Goal: Task Accomplishment & Management: Manage account settings

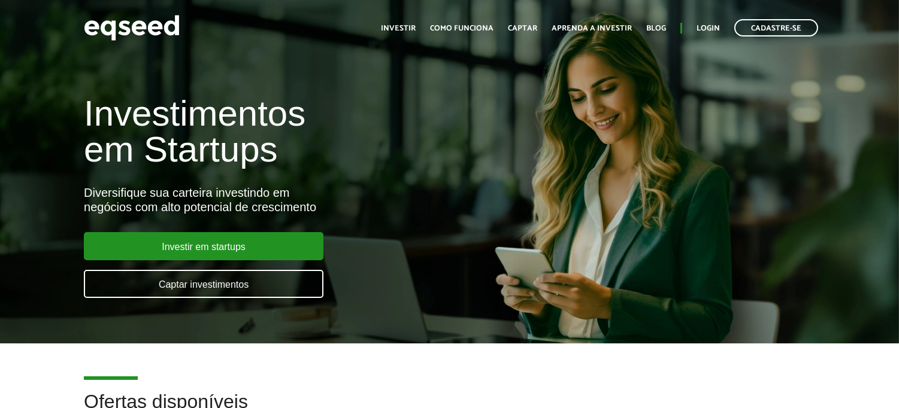
drag, startPoint x: 378, startPoint y: 24, endPoint x: 378, endPoint y: 31, distance: 7.2
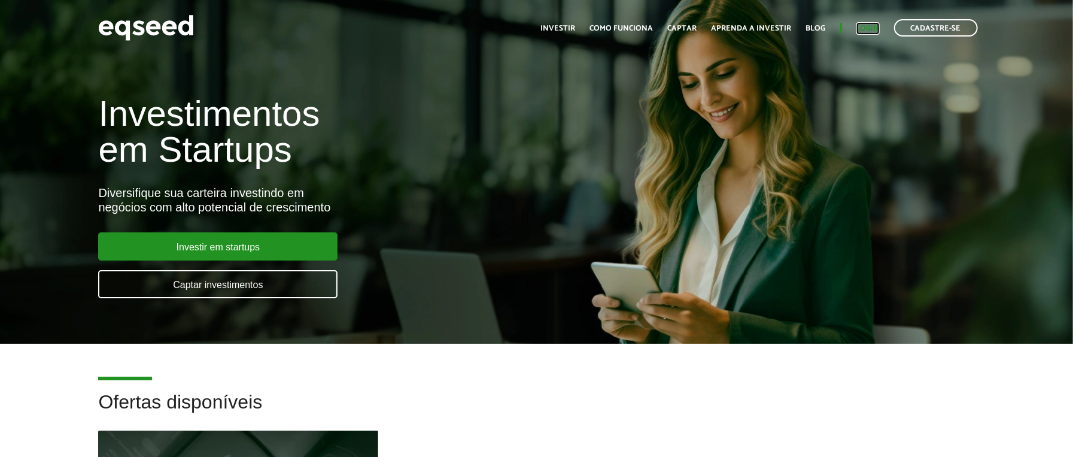
click at [869, 30] on link "Login" at bounding box center [868, 29] width 23 height 8
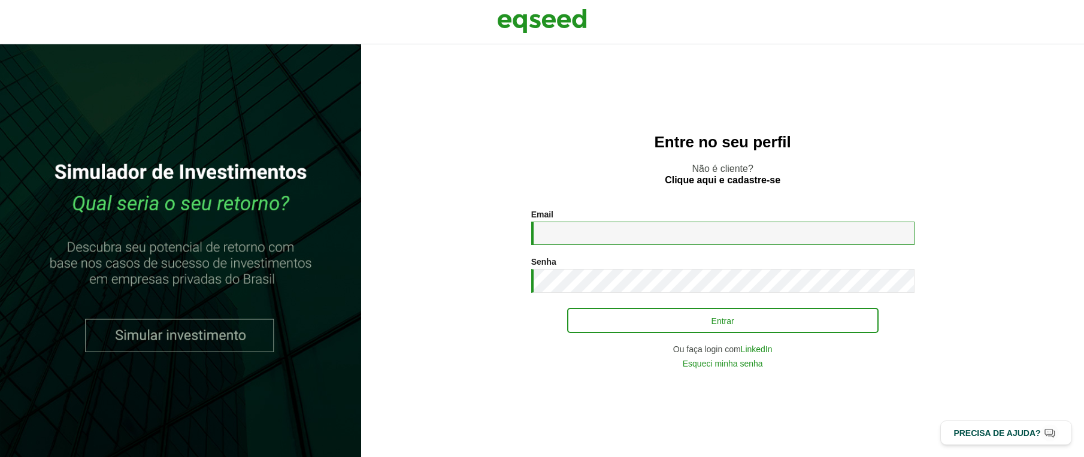
type input "**********"
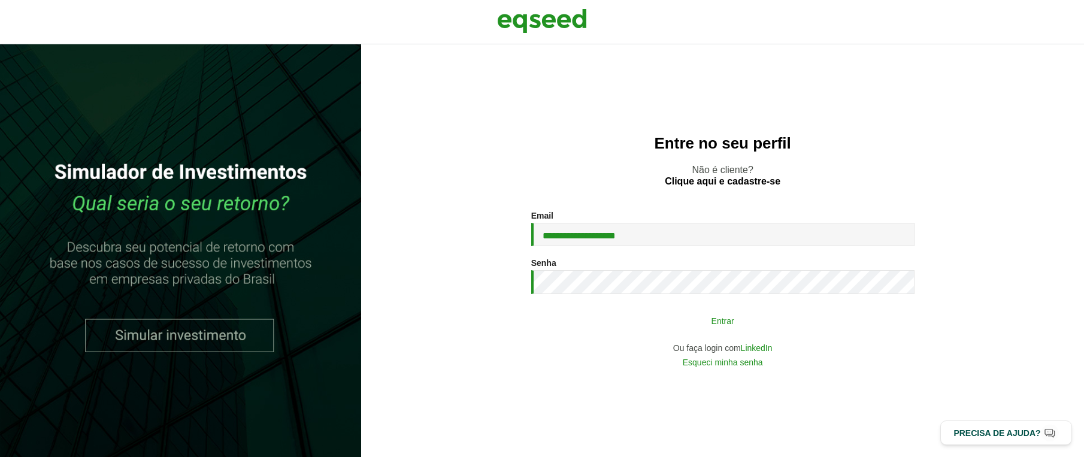
click at [771, 320] on button "Entrar" at bounding box center [722, 320] width 311 height 23
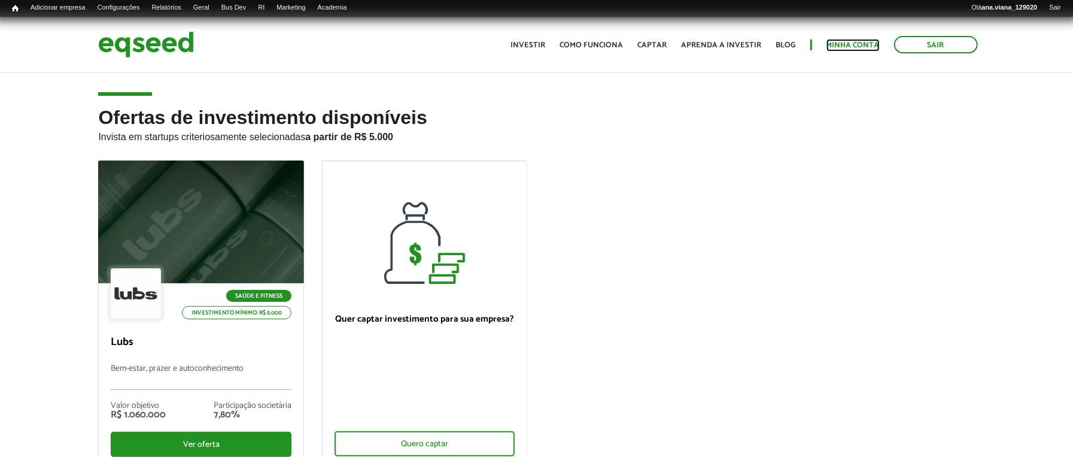
click at [844, 44] on link "Minha conta" at bounding box center [853, 45] width 53 height 8
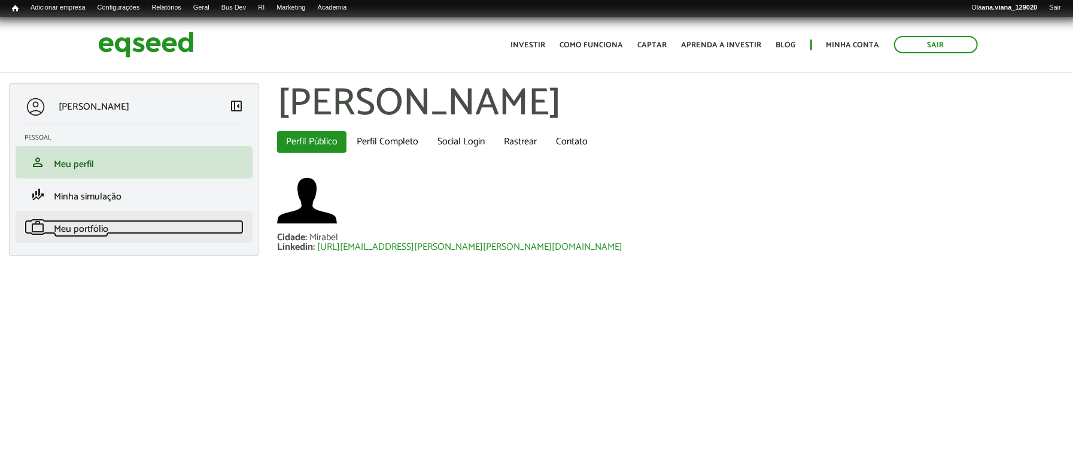
click at [92, 232] on span "Meu portfólio" at bounding box center [81, 229] width 54 height 16
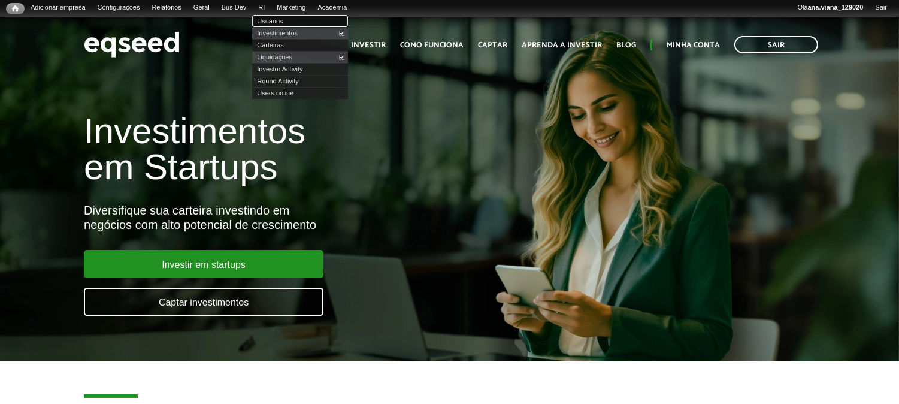
click at [290, 18] on link "Usuários" at bounding box center [300, 21] width 96 height 12
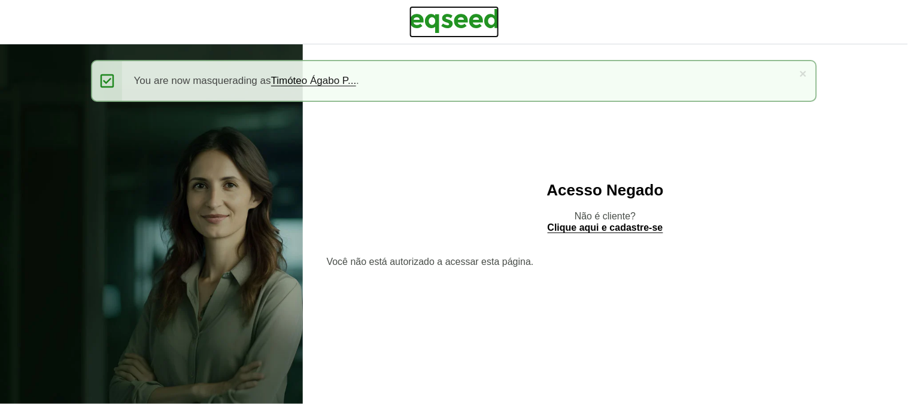
click at [468, 13] on img at bounding box center [455, 21] width 90 height 30
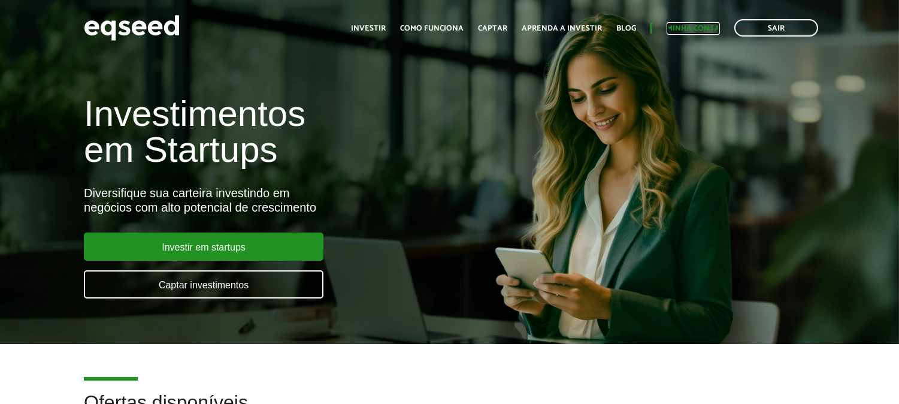
click at [693, 25] on link "Minha conta" at bounding box center [692, 29] width 53 height 8
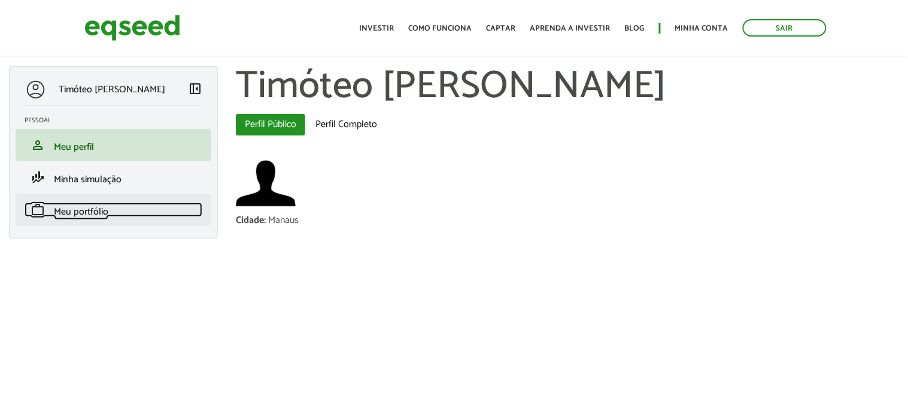
click at [110, 216] on link "work Meu portfólio" at bounding box center [114, 209] width 178 height 14
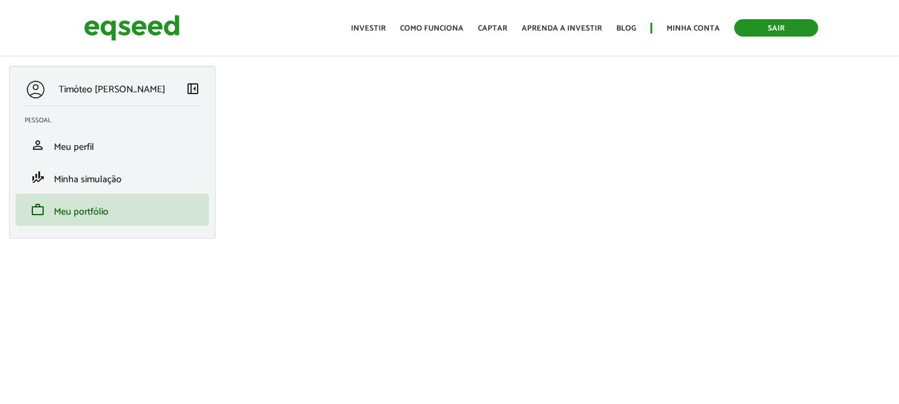
click at [763, 29] on link "Sair" at bounding box center [776, 27] width 84 height 17
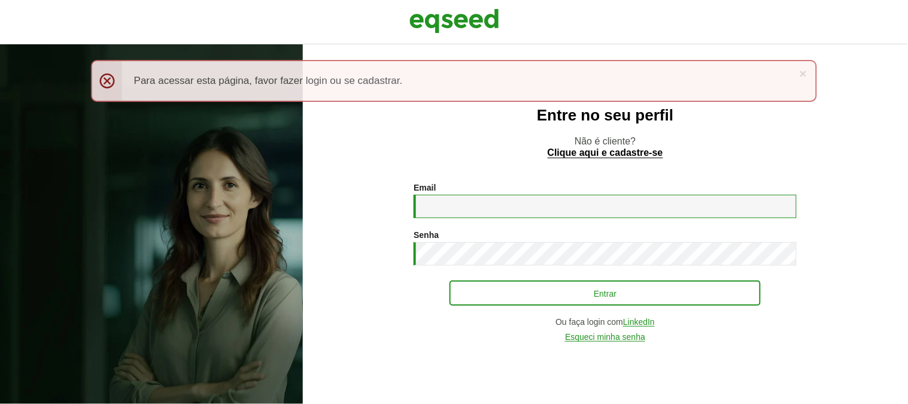
type input "**********"
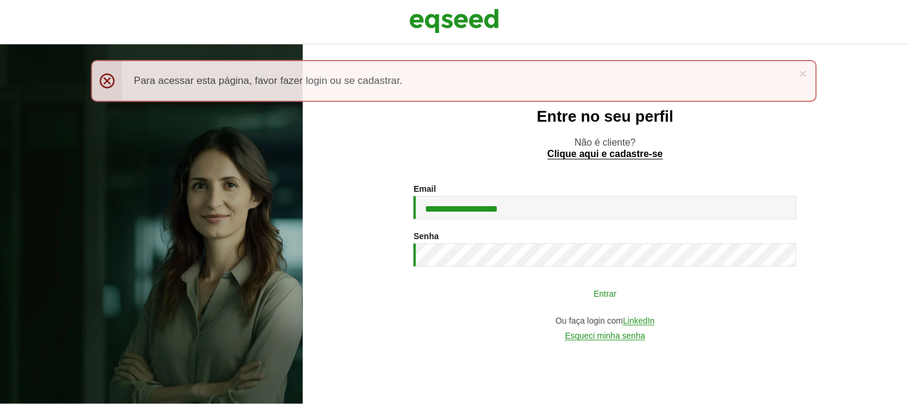
click at [596, 293] on button "Entrar" at bounding box center [605, 292] width 311 height 23
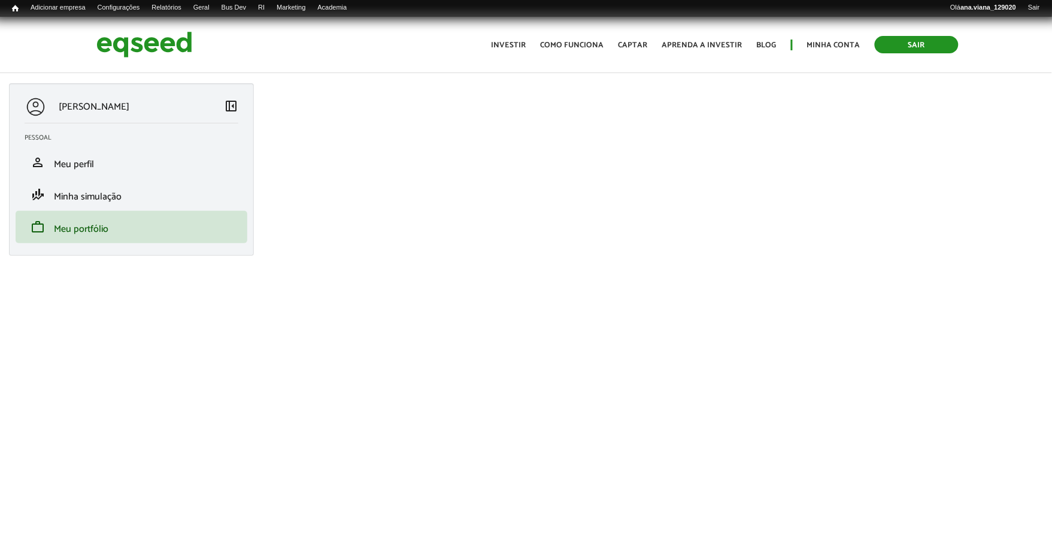
click at [898, 44] on link "Sair" at bounding box center [917, 44] width 84 height 17
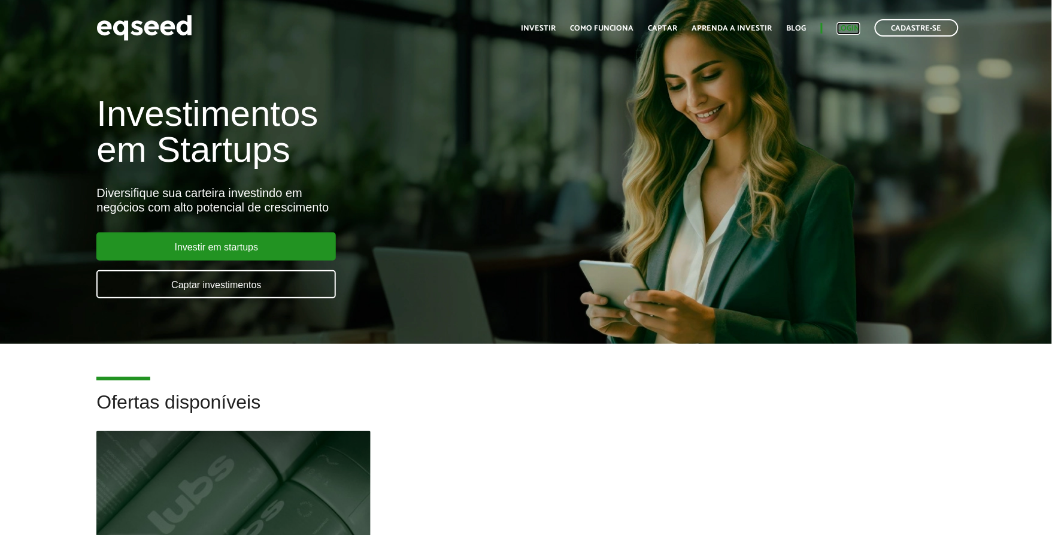
click at [842, 26] on link "Login" at bounding box center [848, 29] width 23 height 8
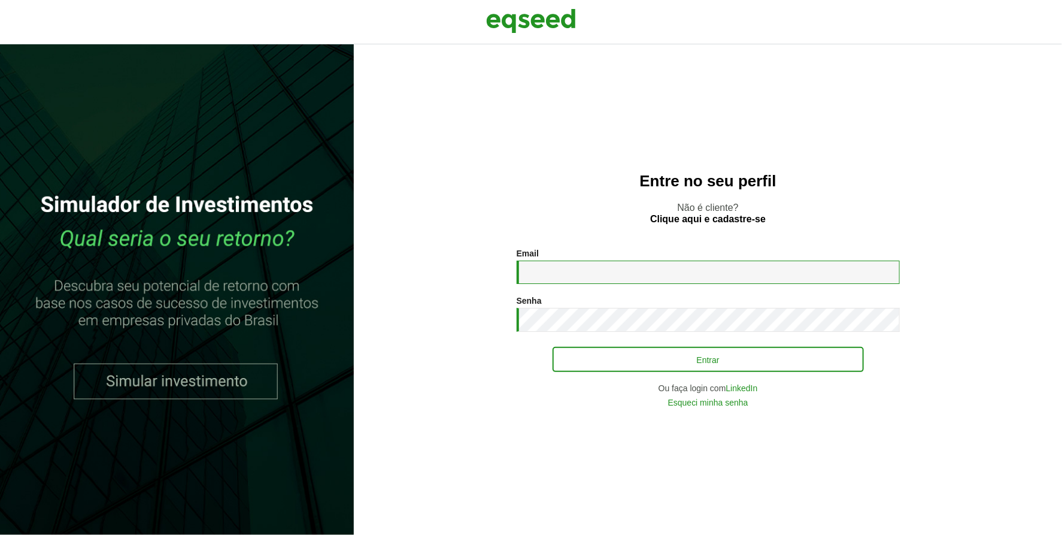
type input "**********"
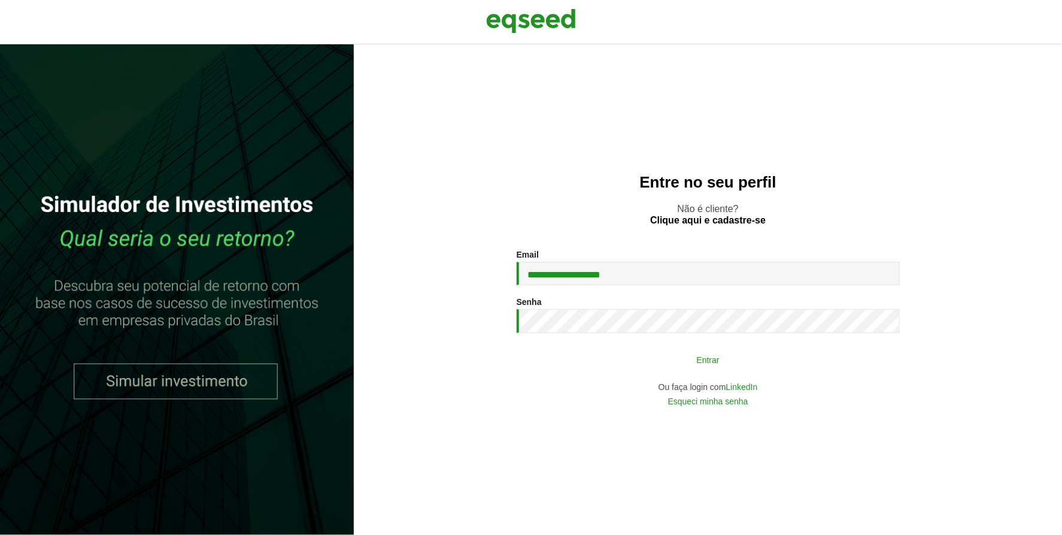
click at [684, 365] on button "Entrar" at bounding box center [708, 359] width 311 height 23
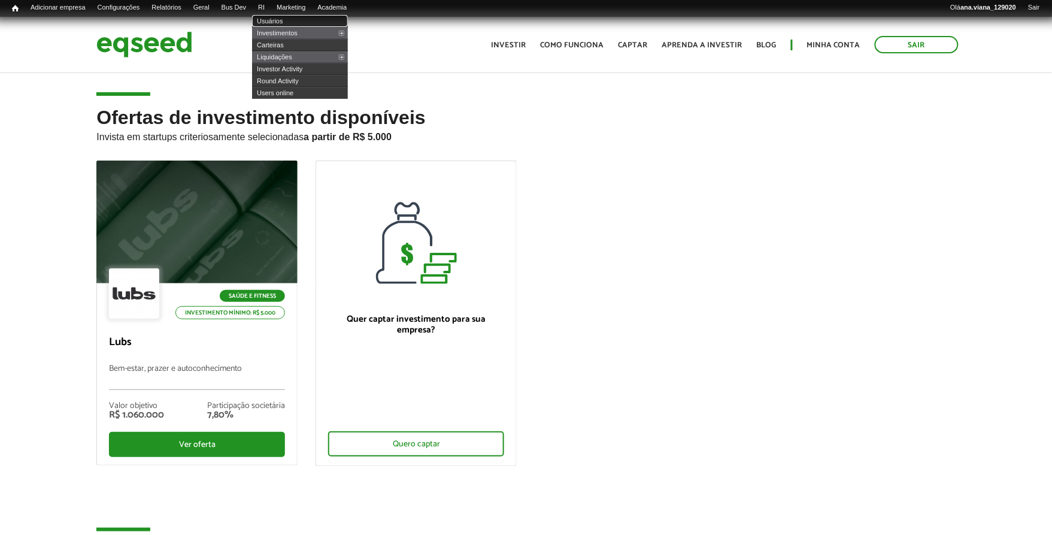
click at [288, 15] on link "Usuários" at bounding box center [300, 21] width 96 height 12
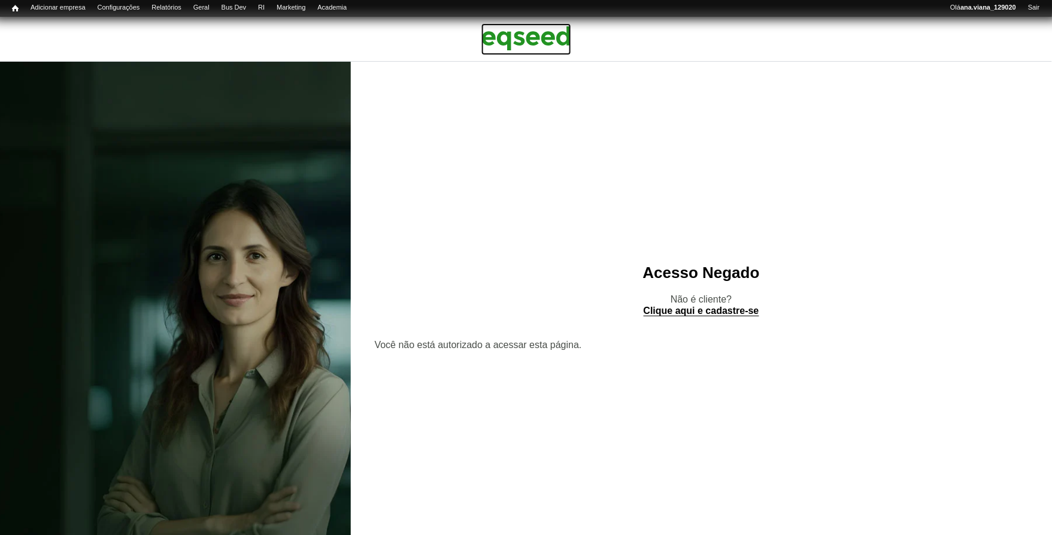
drag, startPoint x: 554, startPoint y: 31, endPoint x: 561, endPoint y: 38, distance: 9.3
click at [556, 31] on img at bounding box center [526, 38] width 90 height 30
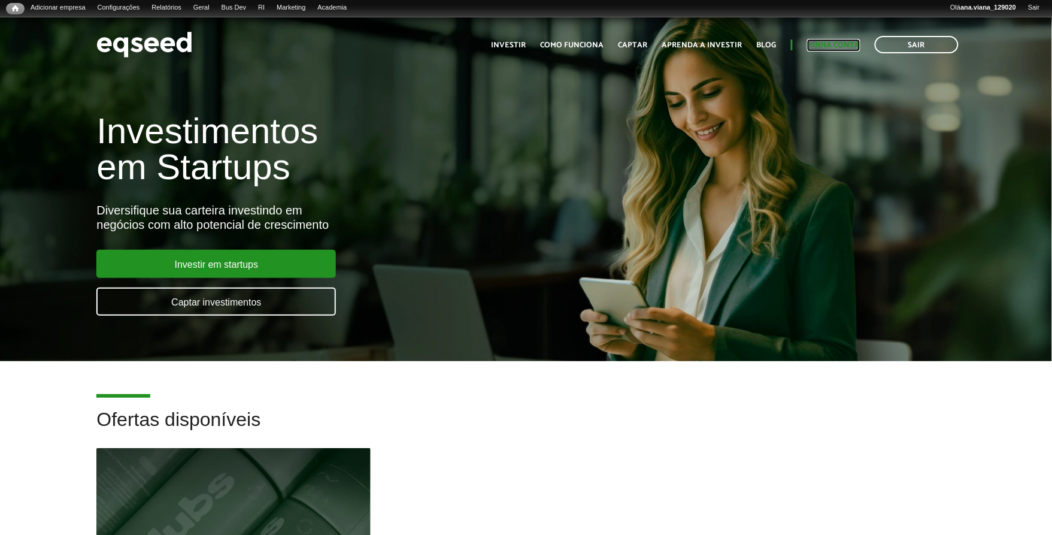
click at [813, 43] on link "Minha conta" at bounding box center [833, 45] width 53 height 8
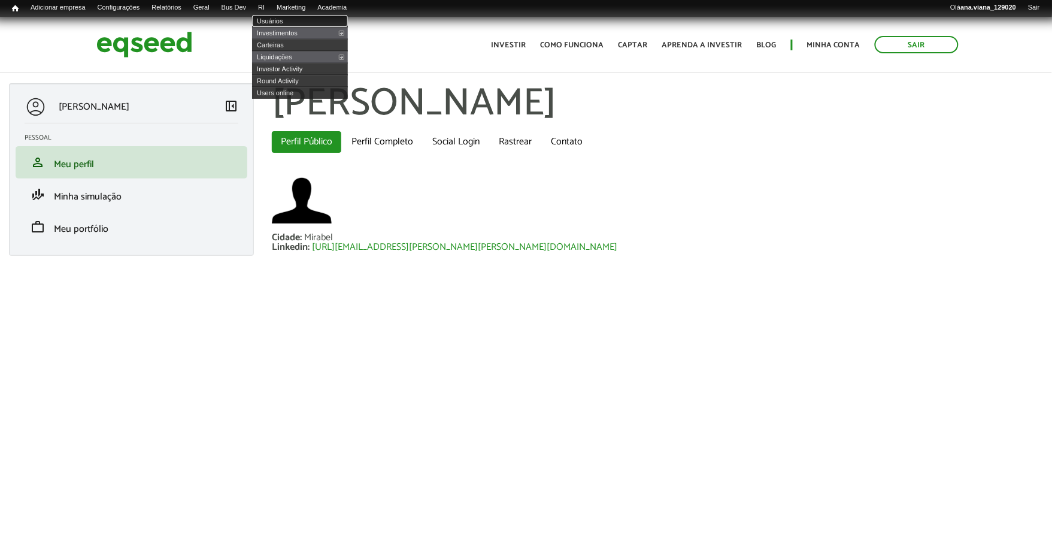
click at [289, 15] on link "Usuários" at bounding box center [300, 21] width 96 height 12
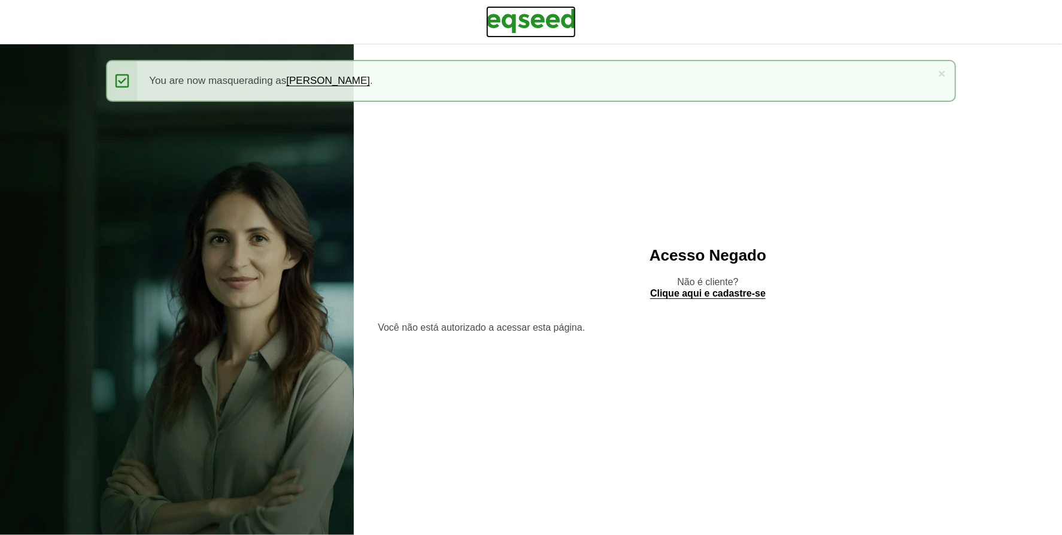
click at [539, 31] on img at bounding box center [531, 21] width 90 height 30
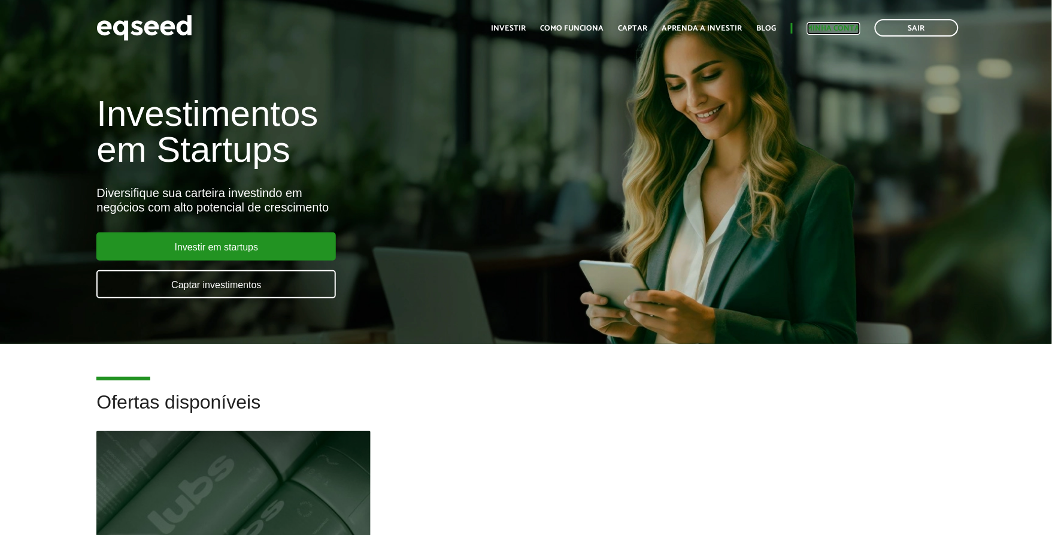
click at [854, 26] on link "Minha conta" at bounding box center [833, 29] width 53 height 8
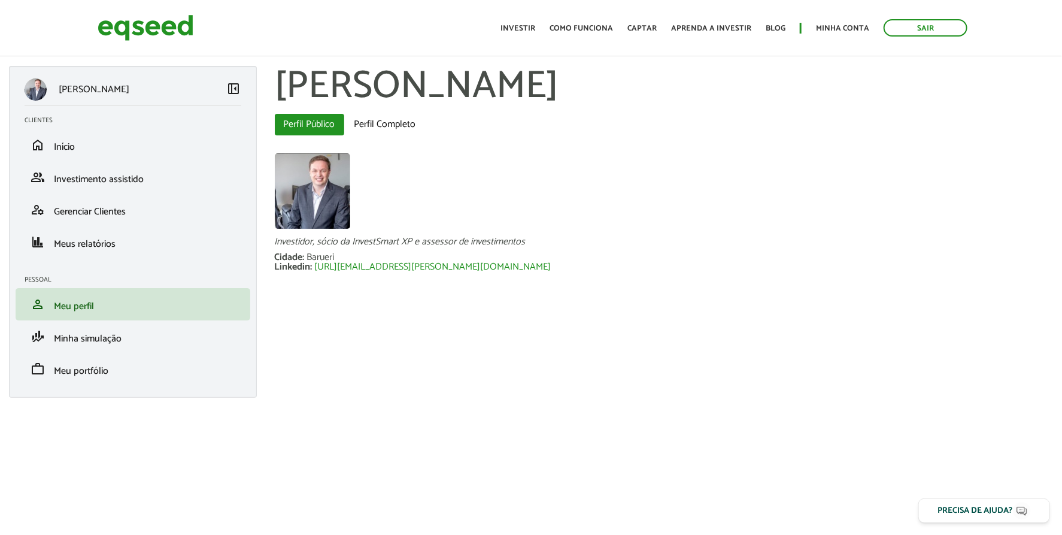
drag, startPoint x: 921, startPoint y: 32, endPoint x: 906, endPoint y: 46, distance: 20.7
click at [921, 31] on link "Sair" at bounding box center [926, 27] width 84 height 17
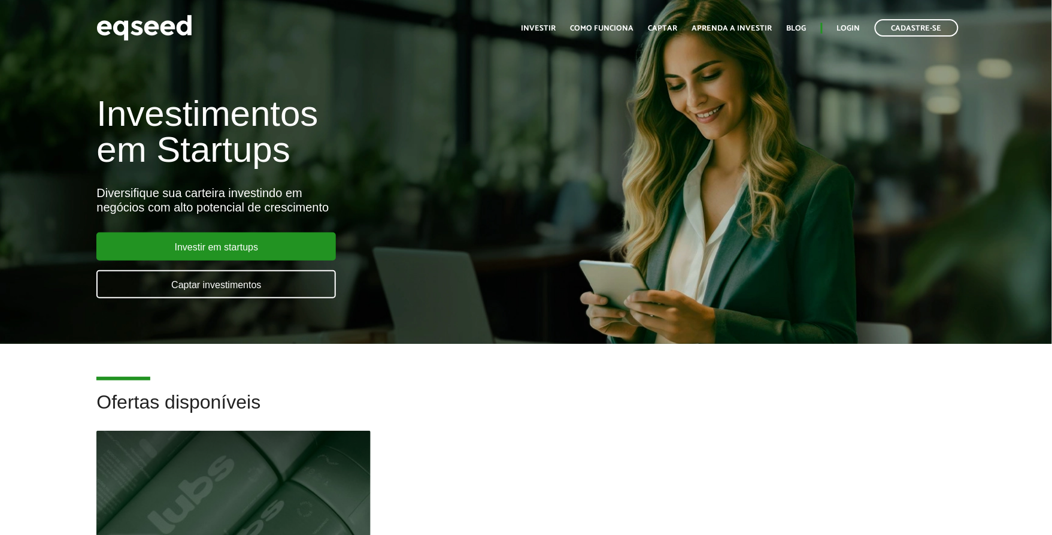
click at [858, 20] on ul "Início Investir Como funciona Captar Aprenda a investir Blog Login Cadastre-se" at bounding box center [739, 27] width 449 height 17
click at [855, 26] on link "Login" at bounding box center [848, 29] width 23 height 8
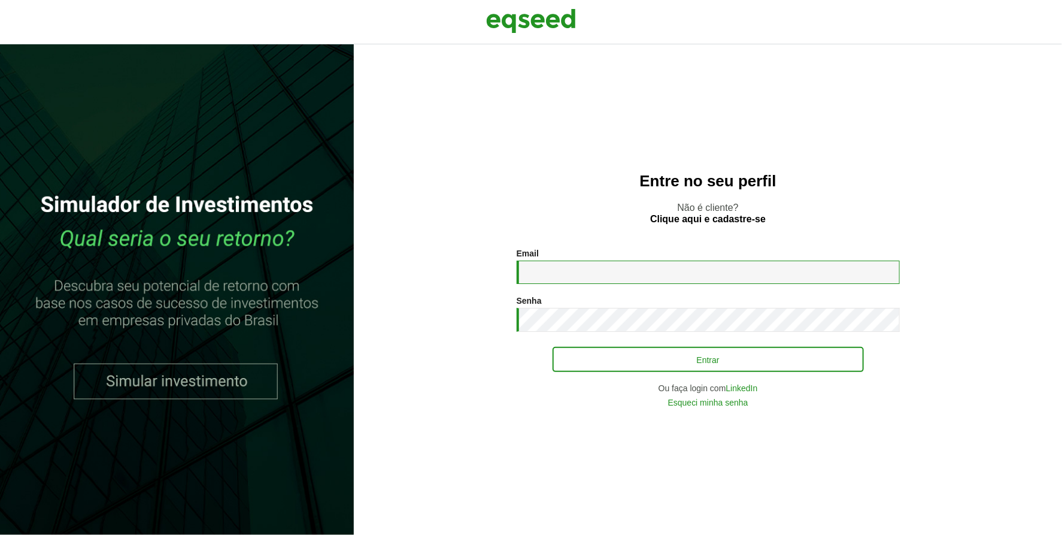
type input "**********"
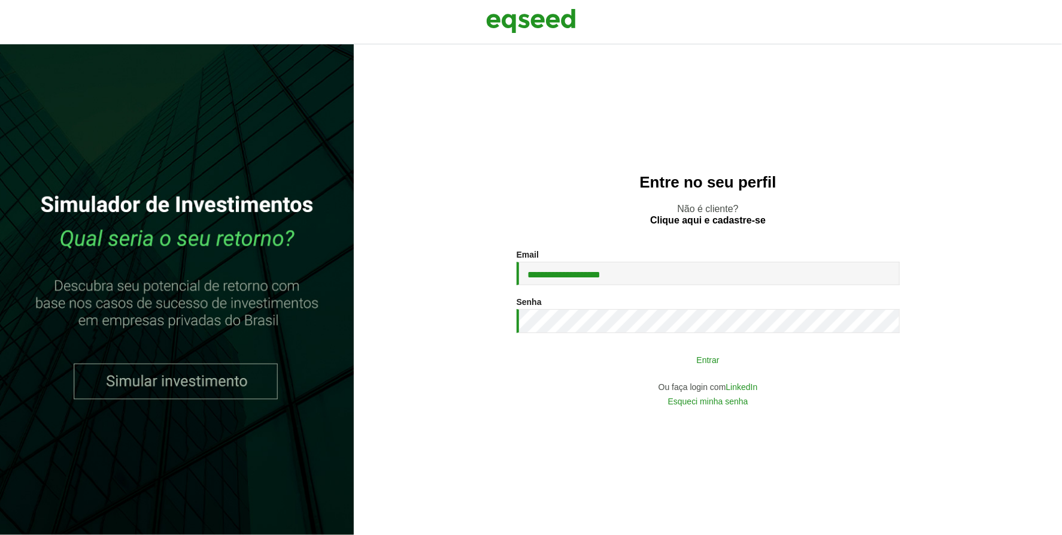
click at [639, 351] on button "Entrar" at bounding box center [708, 359] width 311 height 23
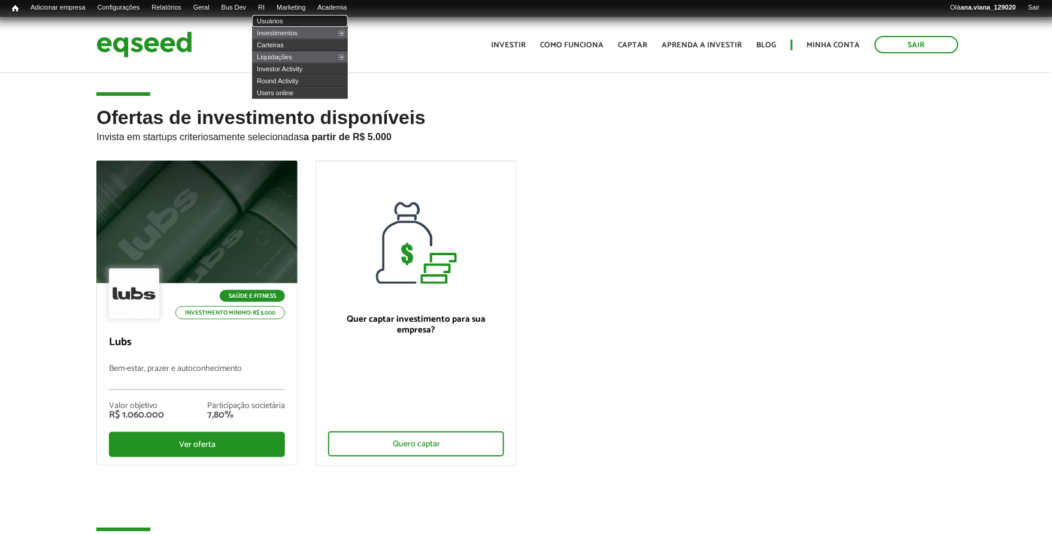
click at [295, 22] on link "Usuários" at bounding box center [300, 21] width 96 height 12
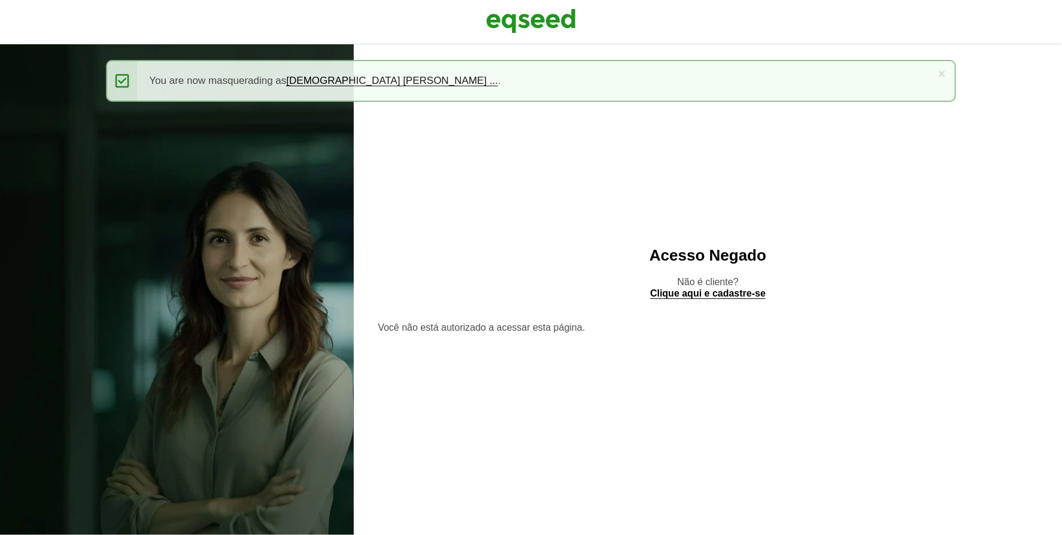
click at [542, 40] on div at bounding box center [531, 22] width 1062 height 44
click at [547, 30] on img at bounding box center [531, 21] width 90 height 30
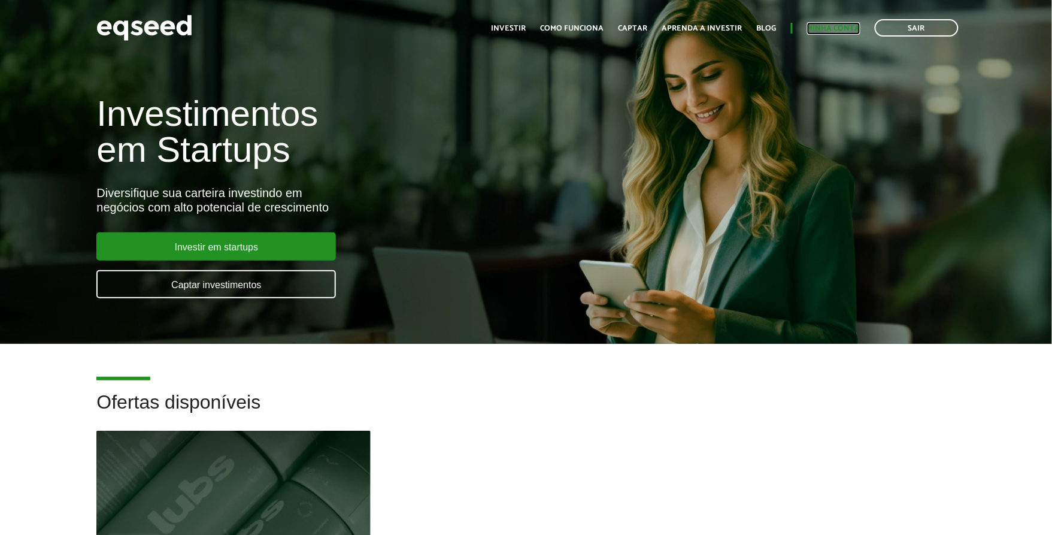
click at [833, 28] on link "Minha conta" at bounding box center [833, 29] width 53 height 8
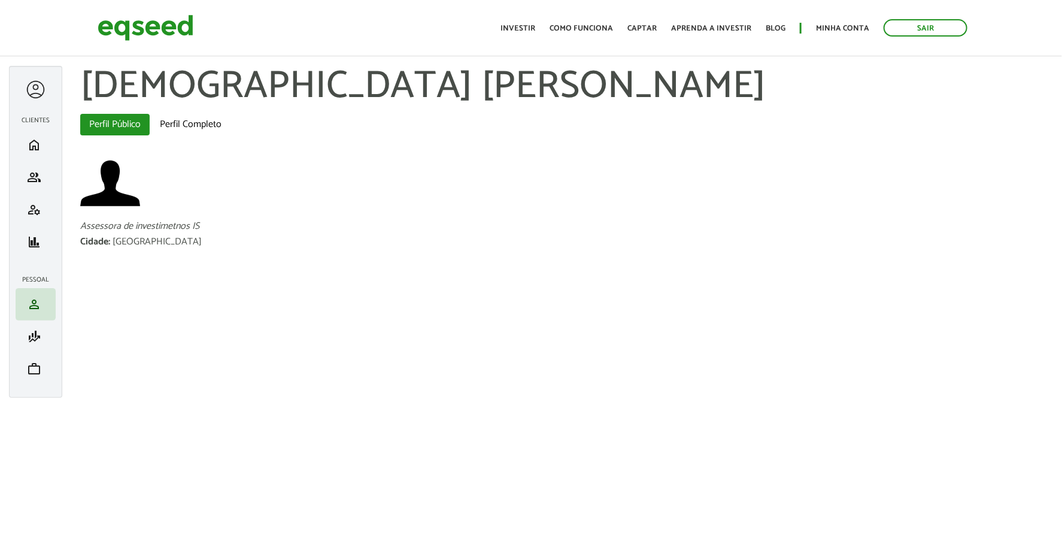
click at [37, 91] on div at bounding box center [36, 89] width 22 height 22
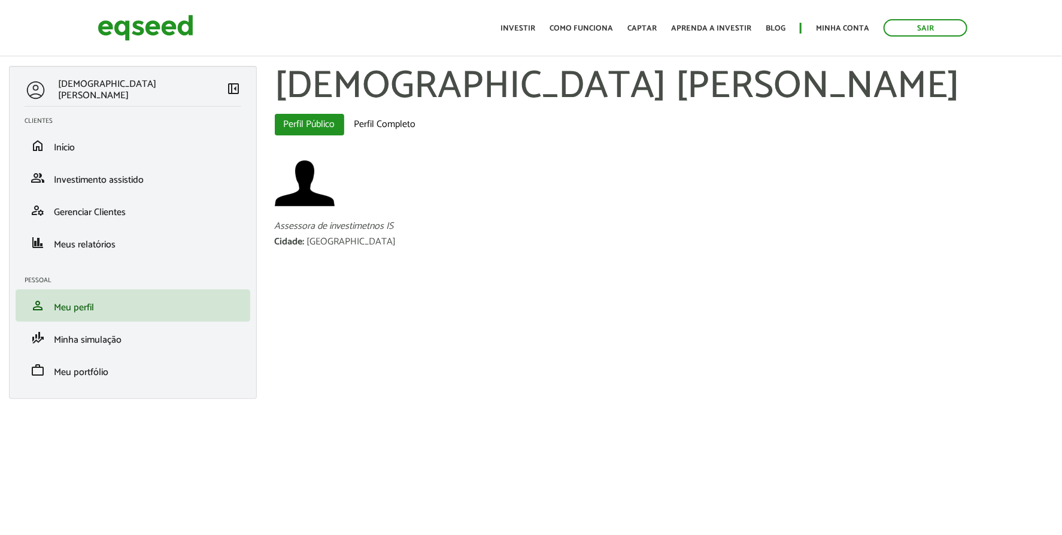
click at [564, 168] on div at bounding box center [664, 184] width 779 height 62
click at [338, 446] on body "Sair Toggle navigation Toggle navigation Início Investir Como funciona" at bounding box center [531, 267] width 1062 height 535
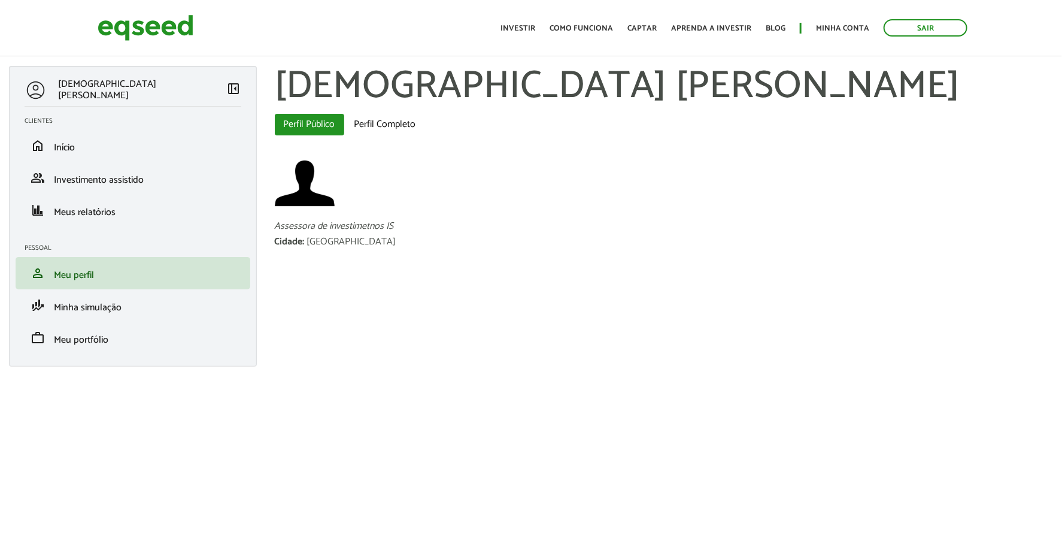
click at [399, 395] on article "Thais Cristina Yano Miashiro left_panel_close Clientes home Início group Invest…" at bounding box center [531, 207] width 1062 height 390
click at [548, 238] on div "Cidade : Sao Paulo" at bounding box center [664, 242] width 779 height 10
click at [947, 24] on link "Sair" at bounding box center [926, 27] width 84 height 17
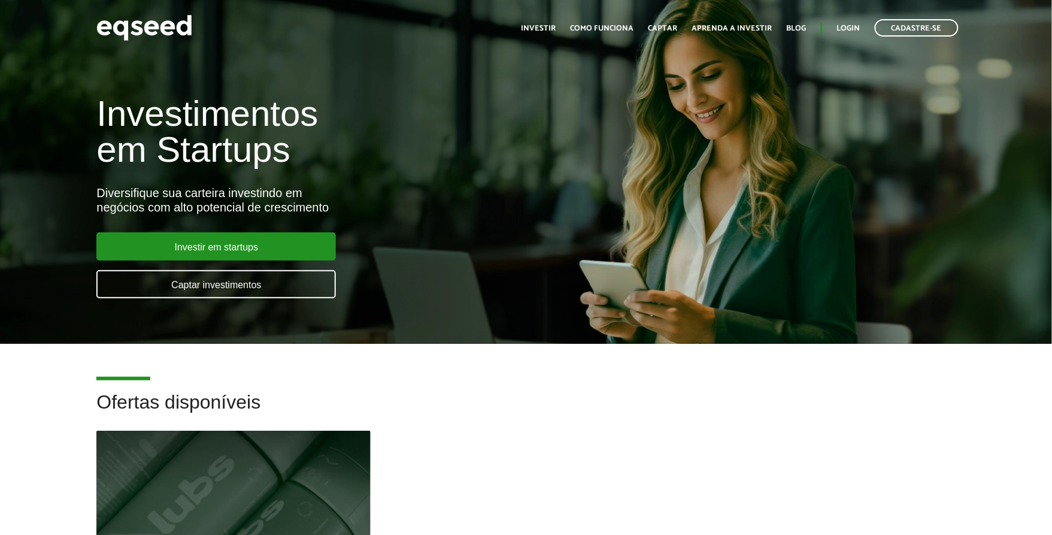
click at [842, 21] on ul "Início Investir Como funciona Captar Aprenda a investir Blog Login Cadastre-se" at bounding box center [739, 27] width 449 height 17
click at [842, 31] on link "Login" at bounding box center [848, 29] width 23 height 8
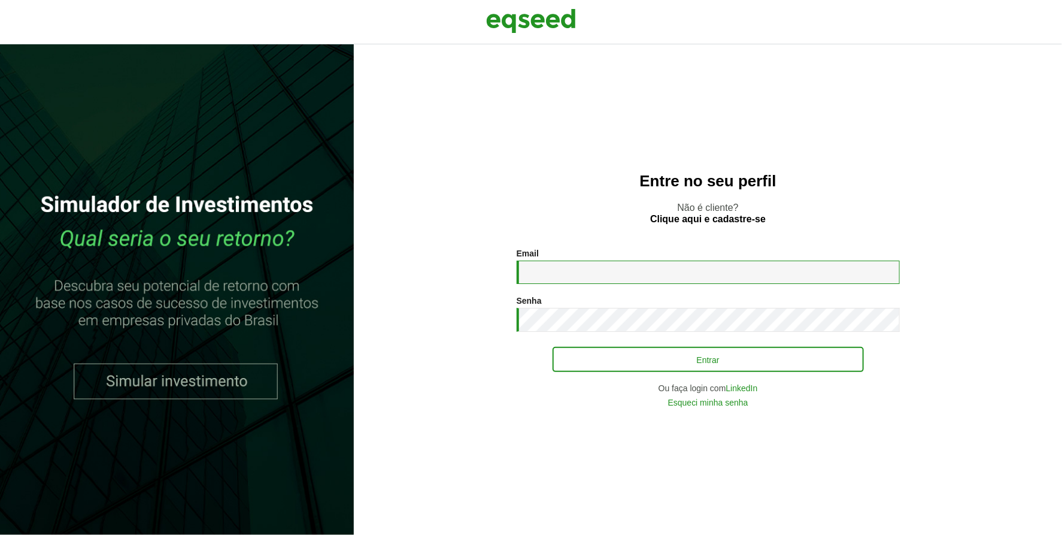
type input "**********"
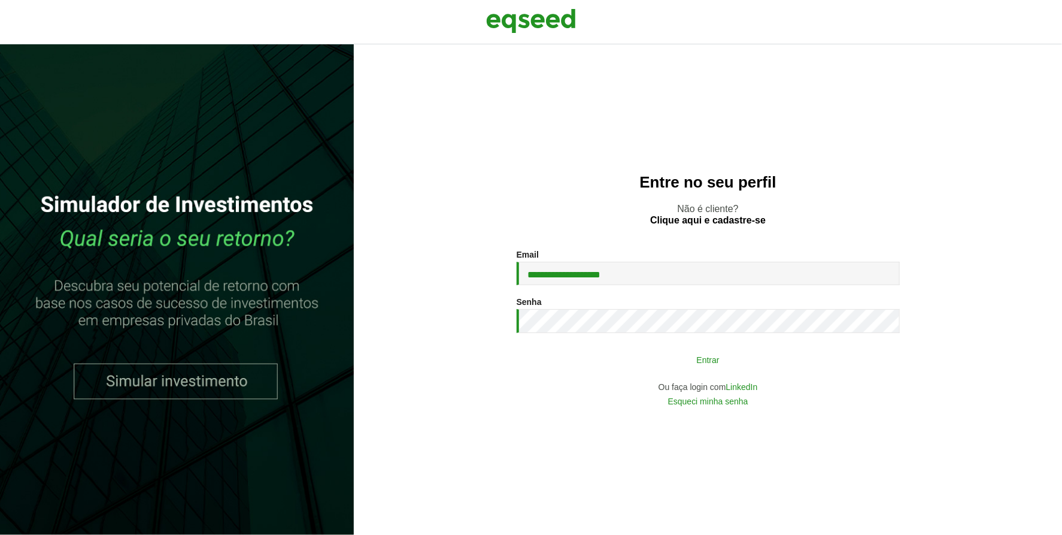
click at [726, 357] on button "Entrar" at bounding box center [708, 359] width 311 height 23
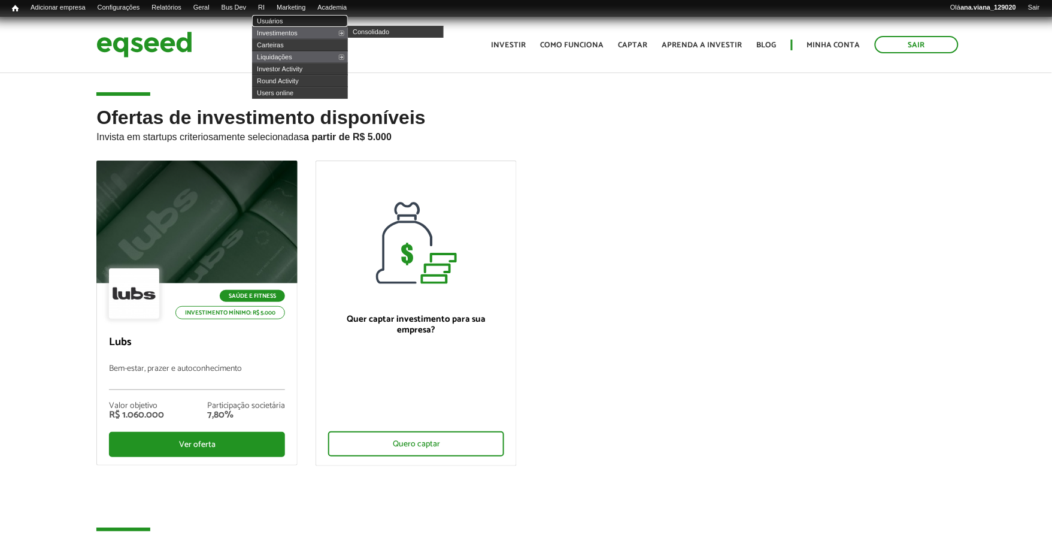
click at [290, 21] on link "Usuários" at bounding box center [300, 21] width 96 height 12
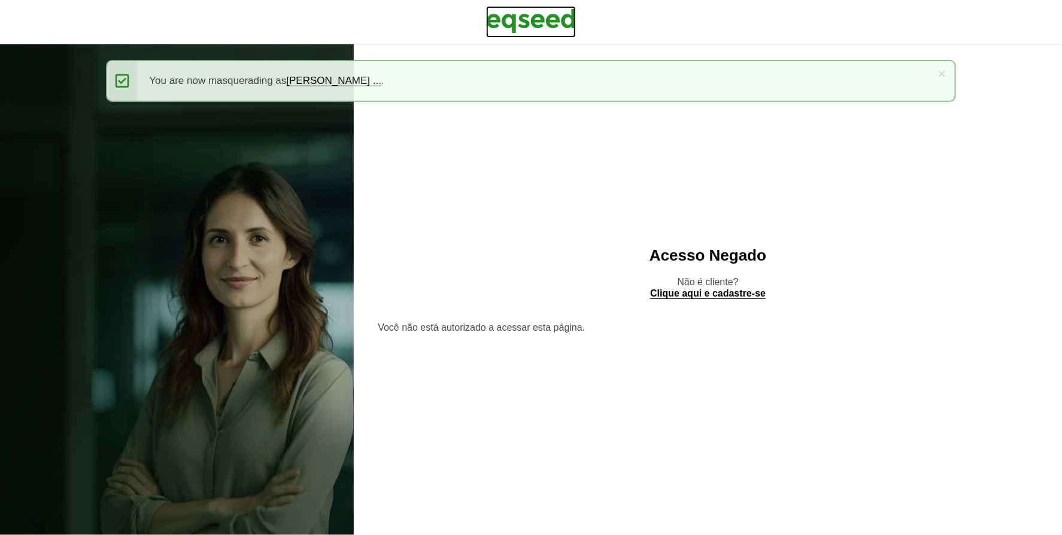
click at [527, 16] on img at bounding box center [531, 21] width 90 height 30
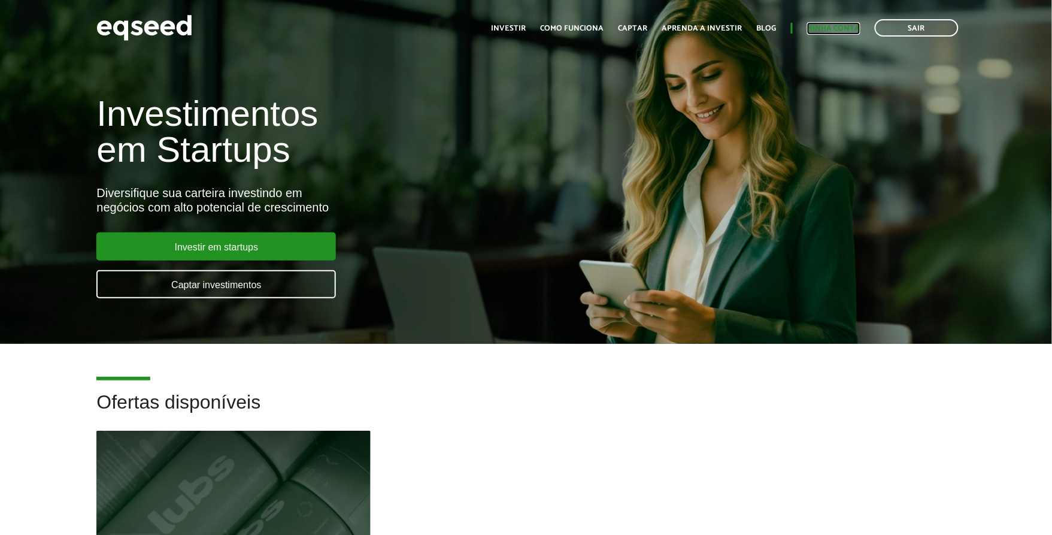
click at [834, 25] on link "Minha conta" at bounding box center [833, 29] width 53 height 8
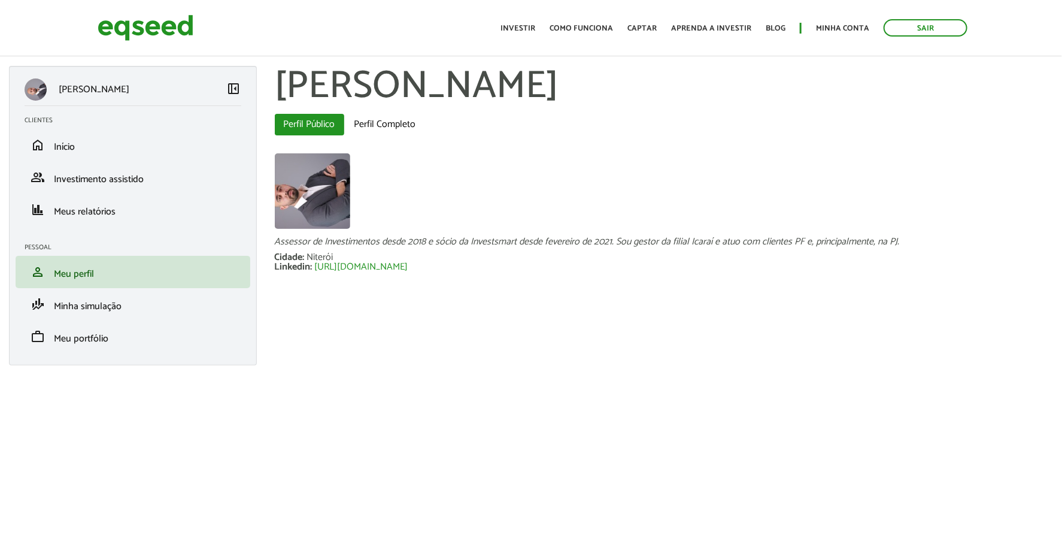
click at [341, 354] on div "[PERSON_NAME] left_panel_close Clientes home Início group Investimento assistid…" at bounding box center [531, 221] width 1062 height 311
drag, startPoint x: 794, startPoint y: 441, endPoint x: 789, endPoint y: 422, distance: 19.9
click at [795, 438] on body "Sair Toggle navigation Toggle navigation Início Investir Como funciona" at bounding box center [531, 267] width 1062 height 535
click at [224, 426] on body "Sair Toggle navigation Toggle navigation Início Investir Como funciona" at bounding box center [531, 267] width 1062 height 535
